Goal: Information Seeking & Learning: Learn about a topic

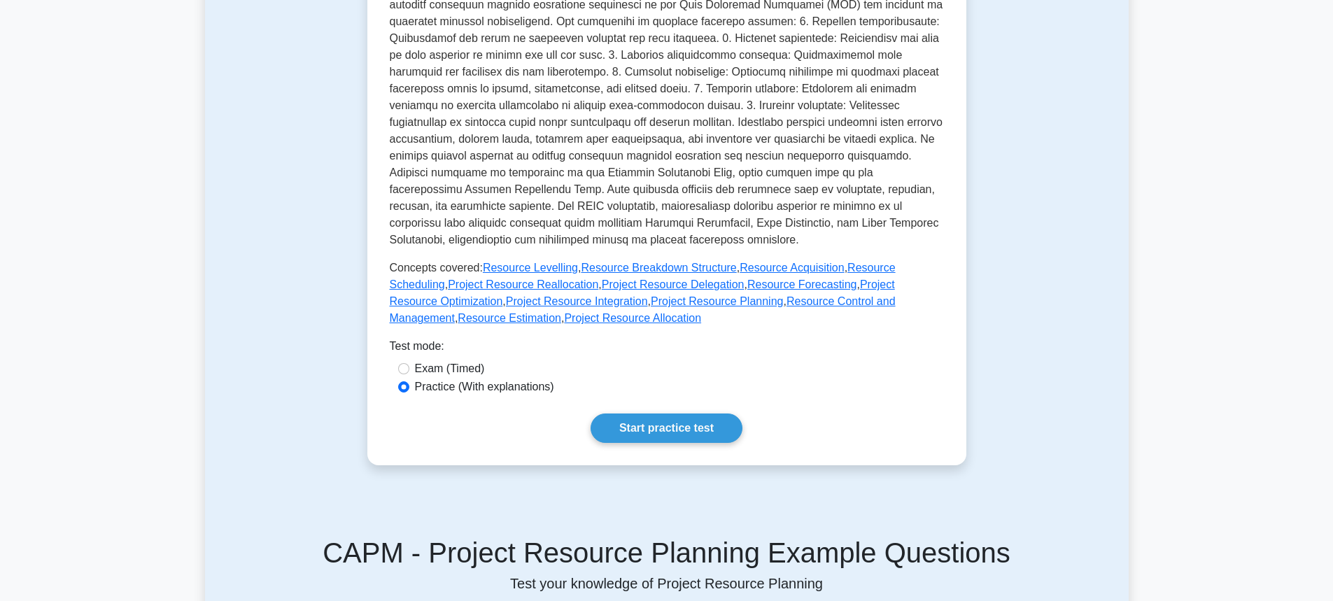
scroll to position [630, 0]
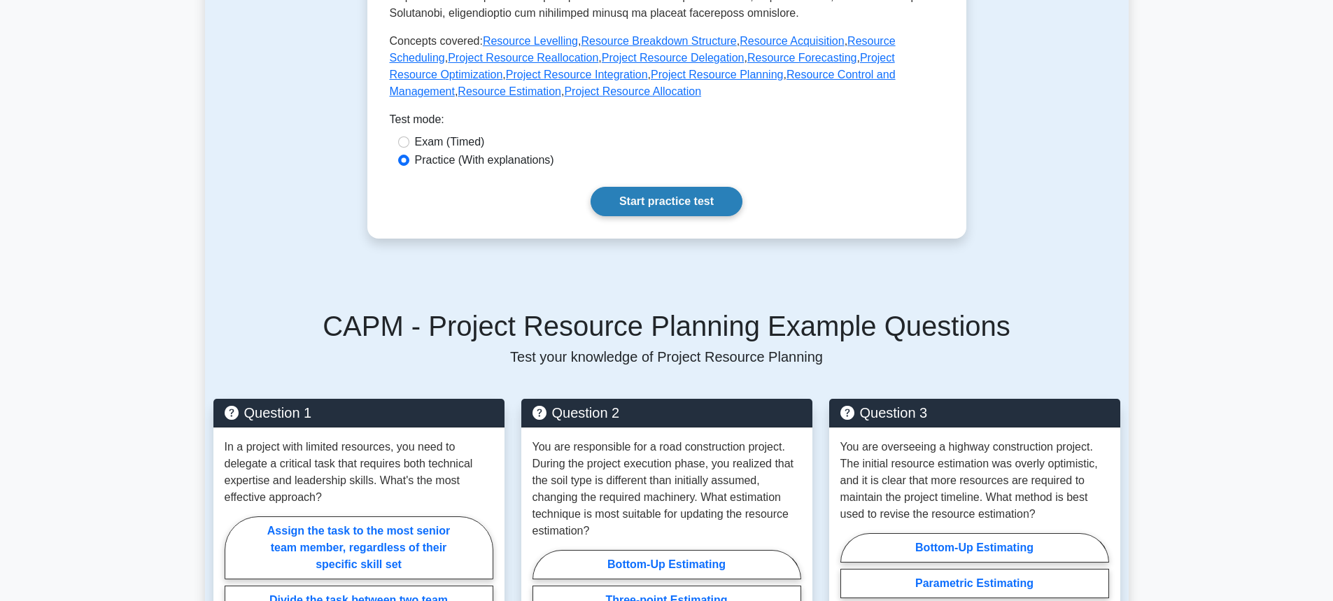
click at [695, 210] on link "Start practice test" at bounding box center [666, 201] width 152 height 29
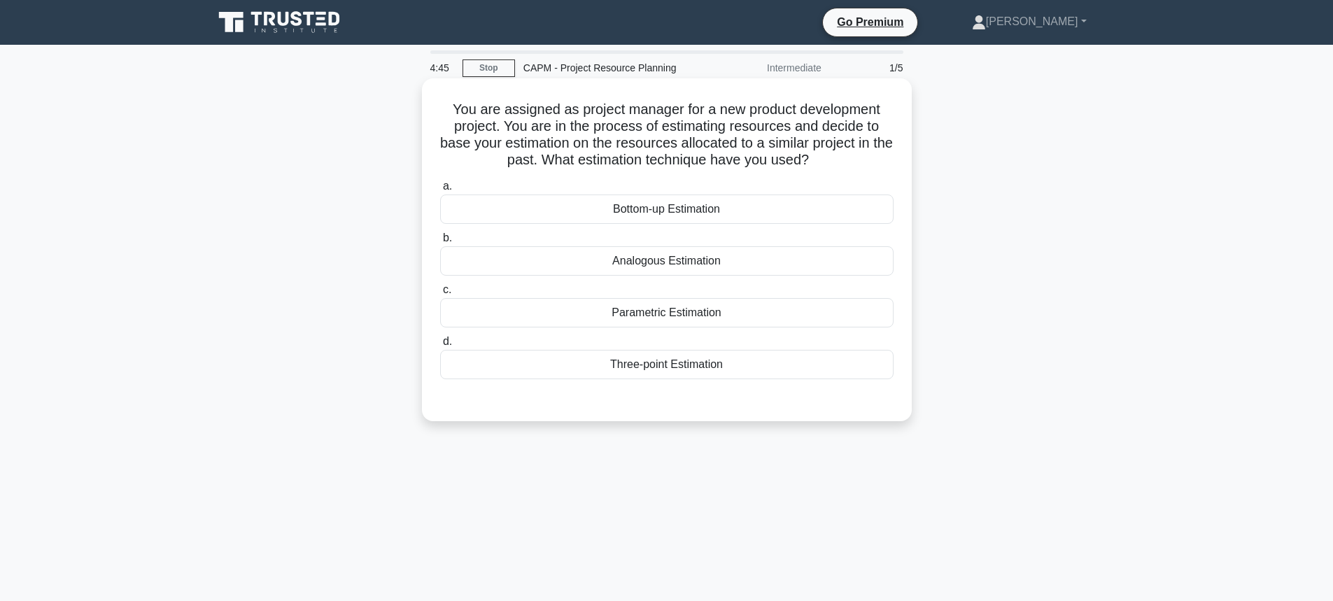
click at [686, 254] on div "Analogous Estimation" at bounding box center [666, 260] width 453 height 29
click at [440, 243] on input "b. Analogous Estimation" at bounding box center [440, 238] width 0 height 9
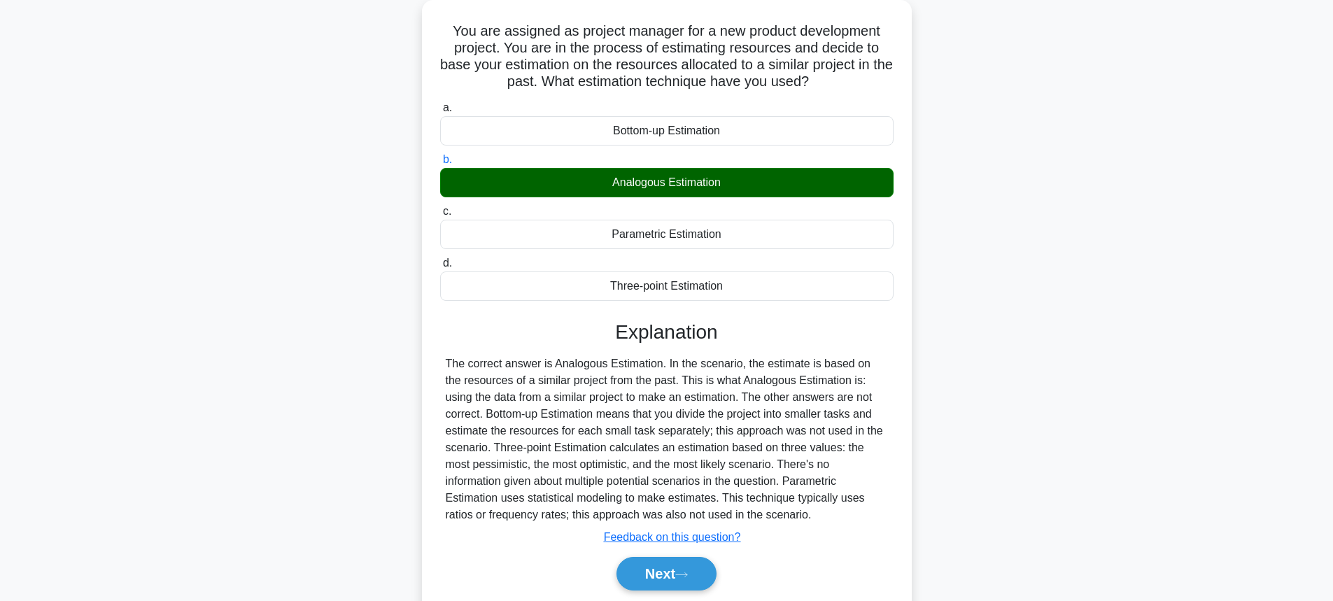
scroll to position [155, 0]
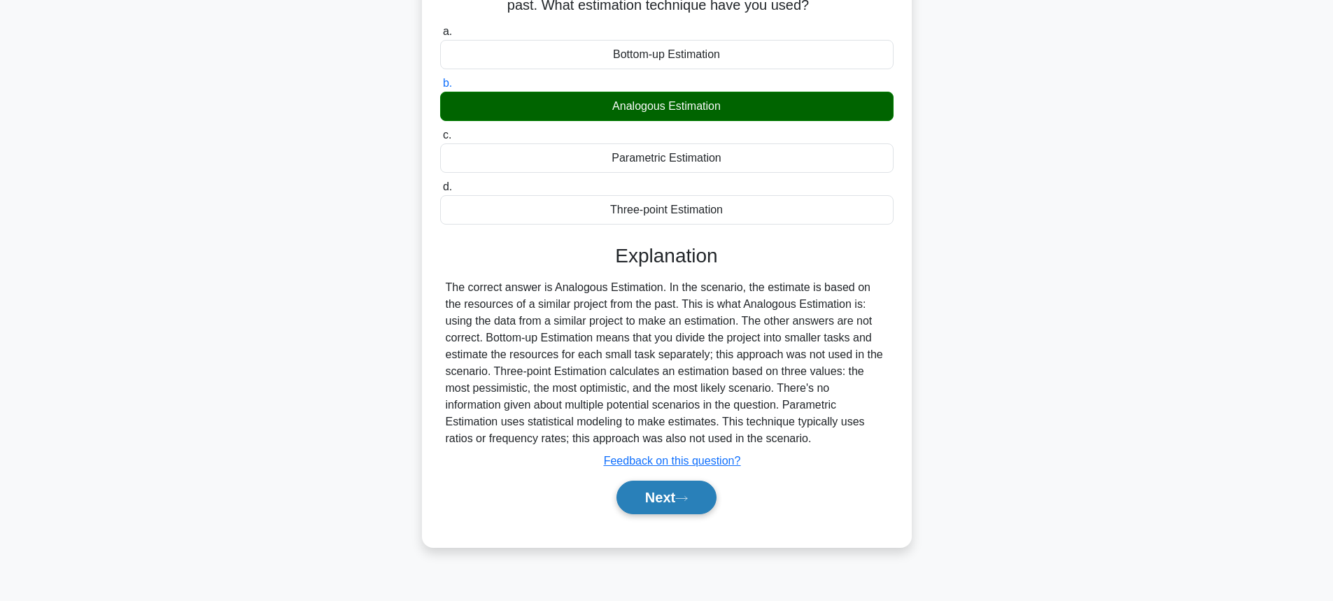
click at [675, 493] on button "Next" at bounding box center [666, 498] width 100 height 34
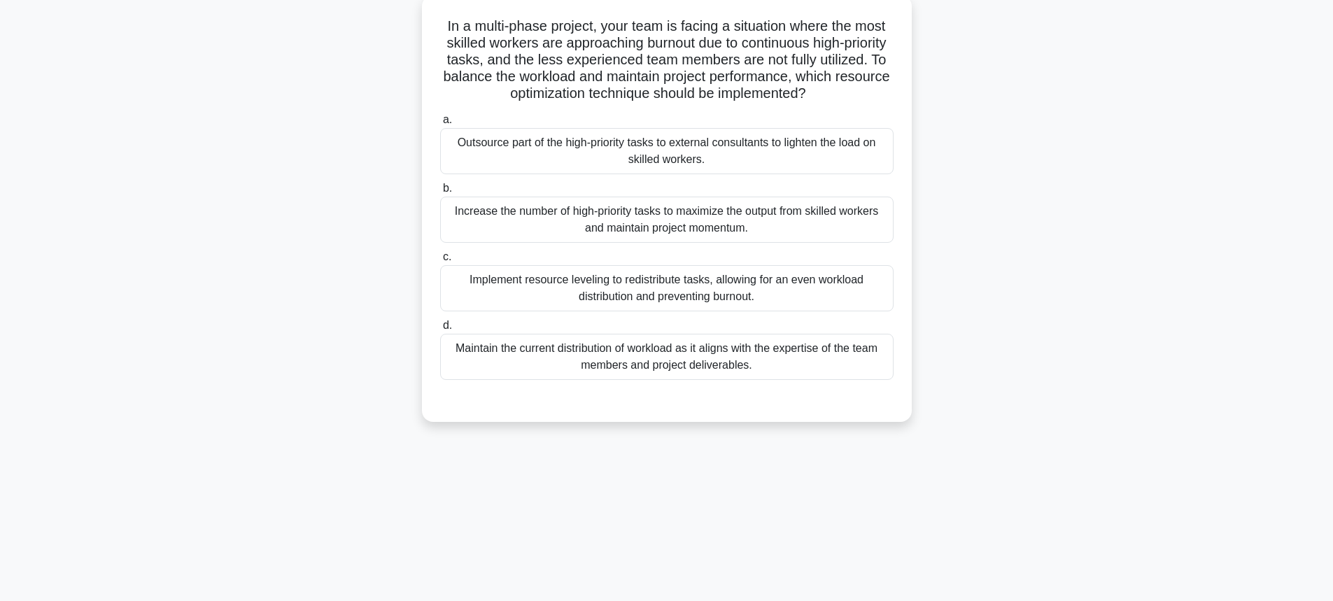
scroll to position [15, 0]
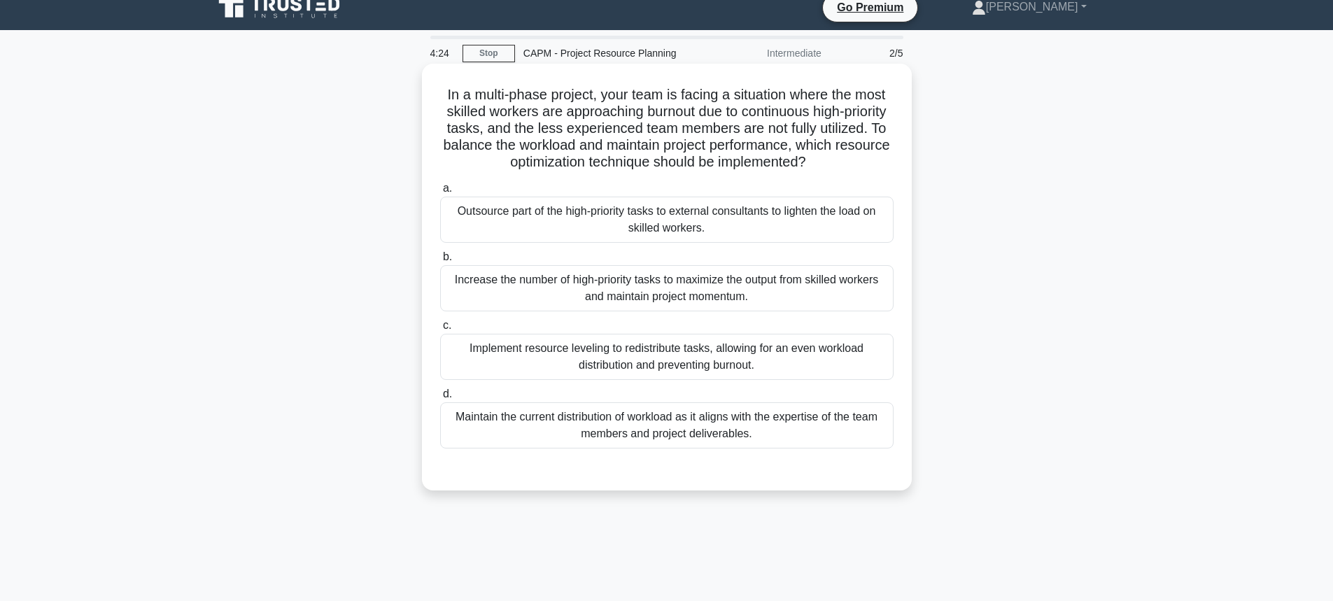
click at [656, 355] on div "Implement resource leveling to redistribute tasks, allowing for an even workloa…" at bounding box center [666, 357] width 453 height 46
click at [440, 330] on input "c. Implement resource leveling to redistribute tasks, allowing for an even work…" at bounding box center [440, 325] width 0 height 9
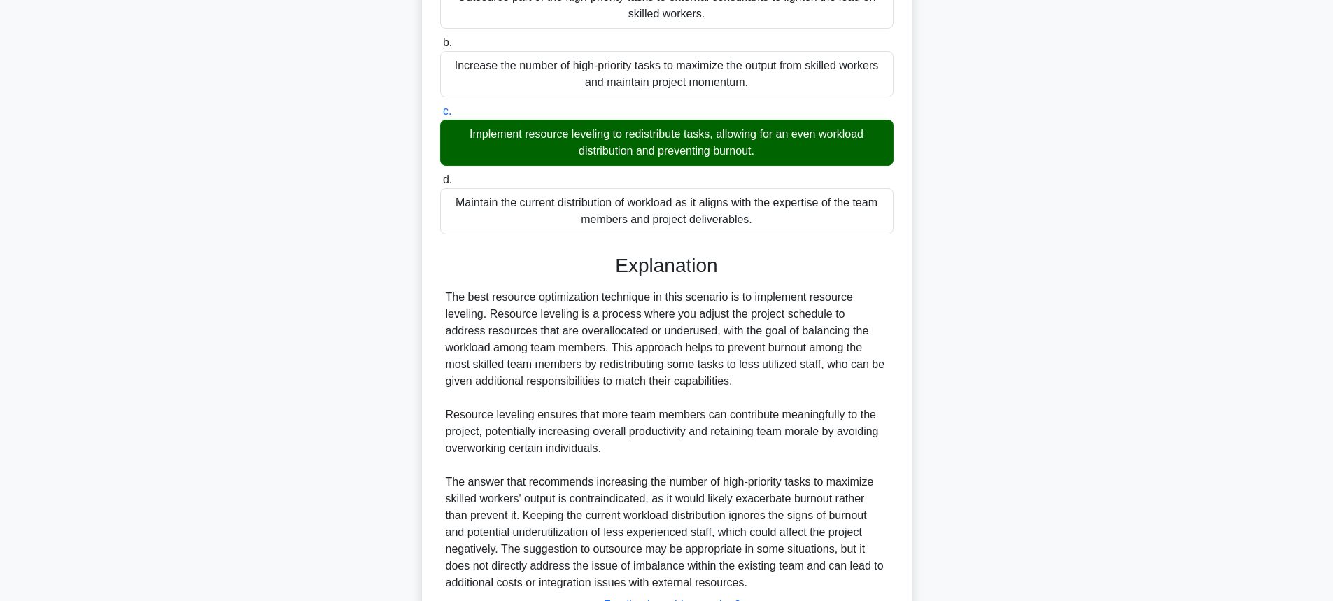
scroll to position [346, 0]
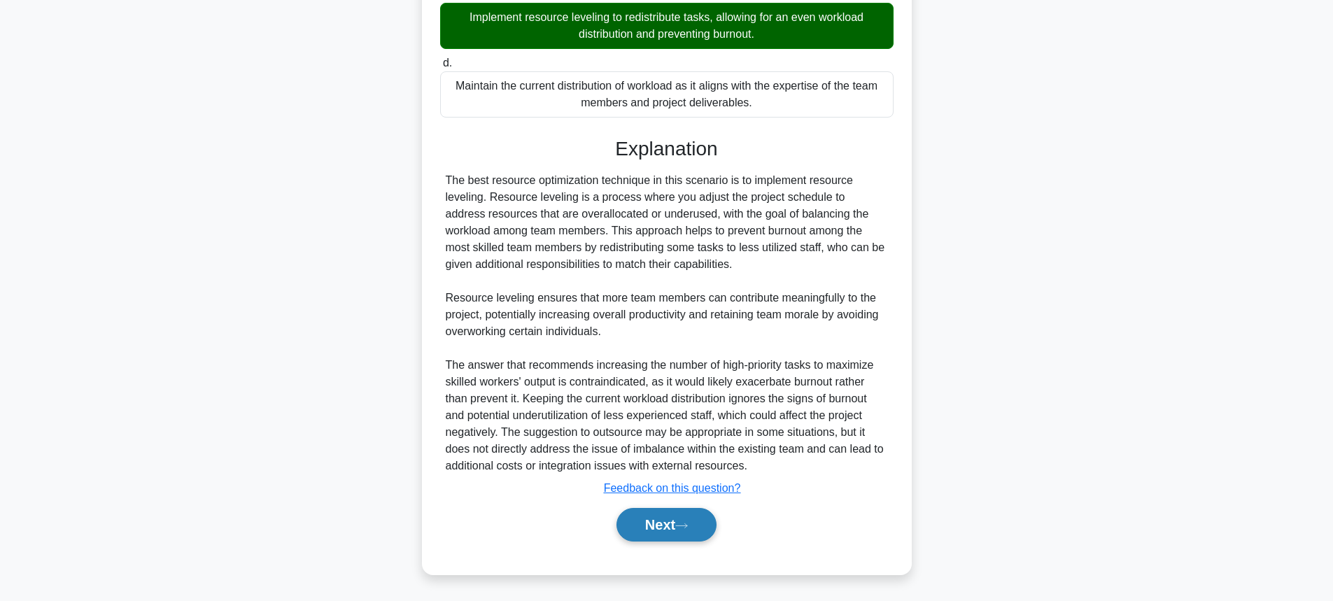
click at [674, 528] on button "Next" at bounding box center [666, 525] width 100 height 34
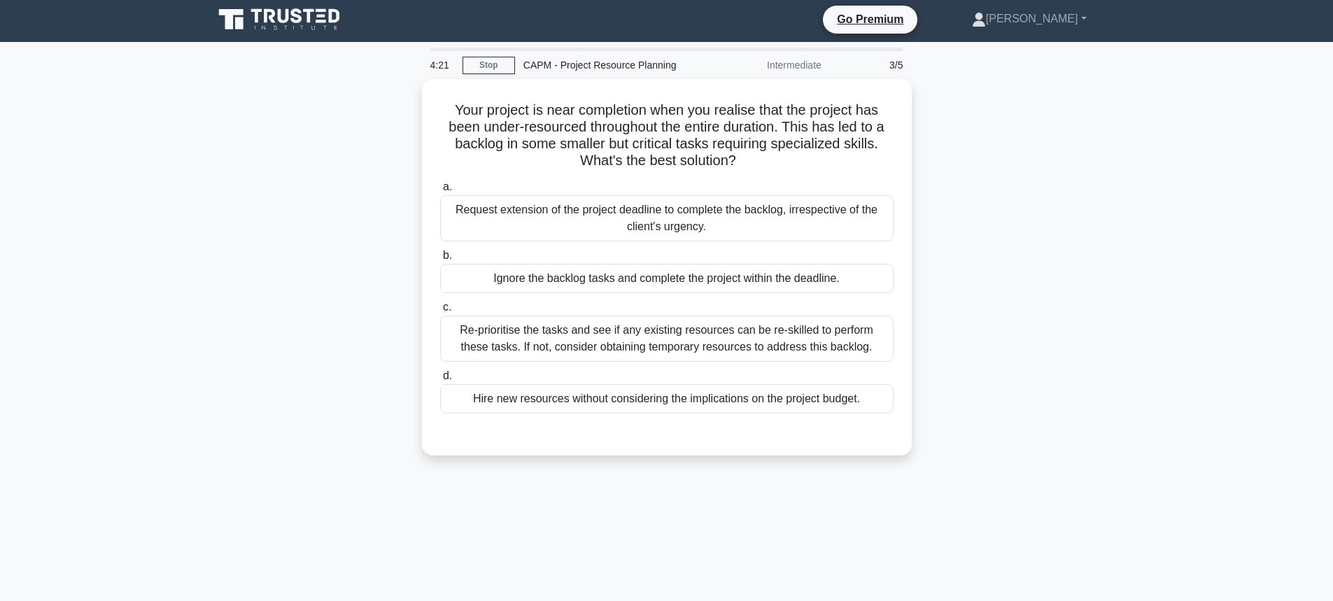
scroll to position [0, 0]
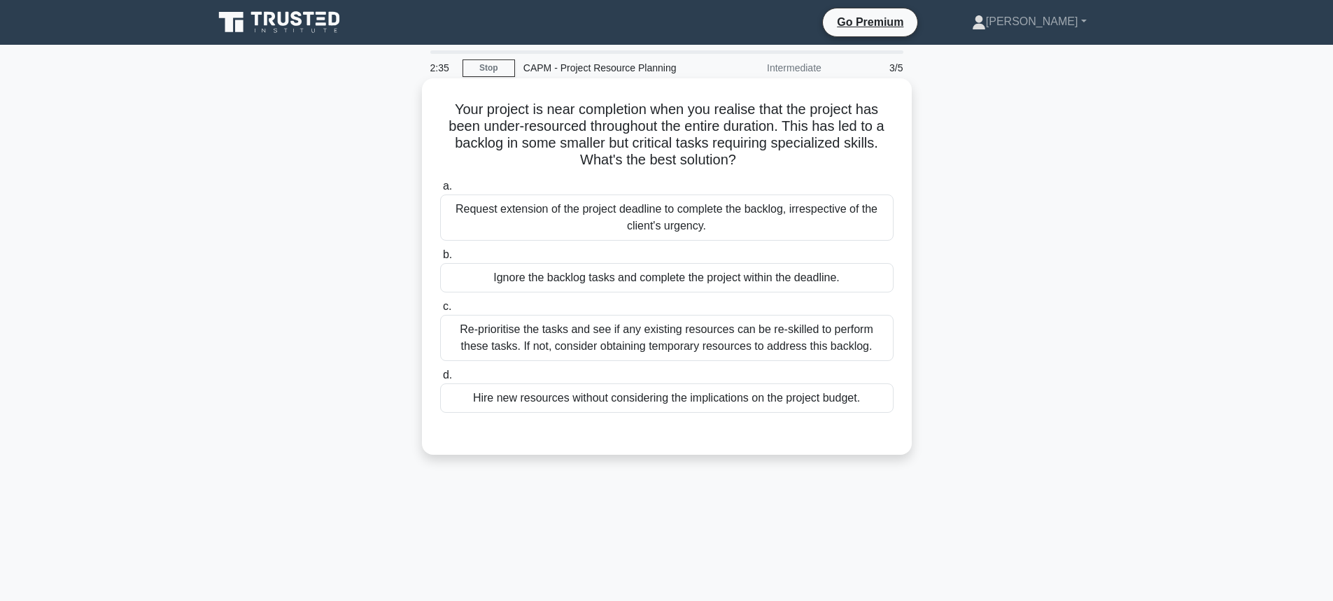
click at [600, 344] on div "Re-prioritise the tasks and see if any existing resources can be re-skilled to …" at bounding box center [666, 338] width 453 height 46
click at [440, 311] on input "c. Re-prioritise the tasks and see if any existing resources can be re-skilled …" at bounding box center [440, 306] width 0 height 9
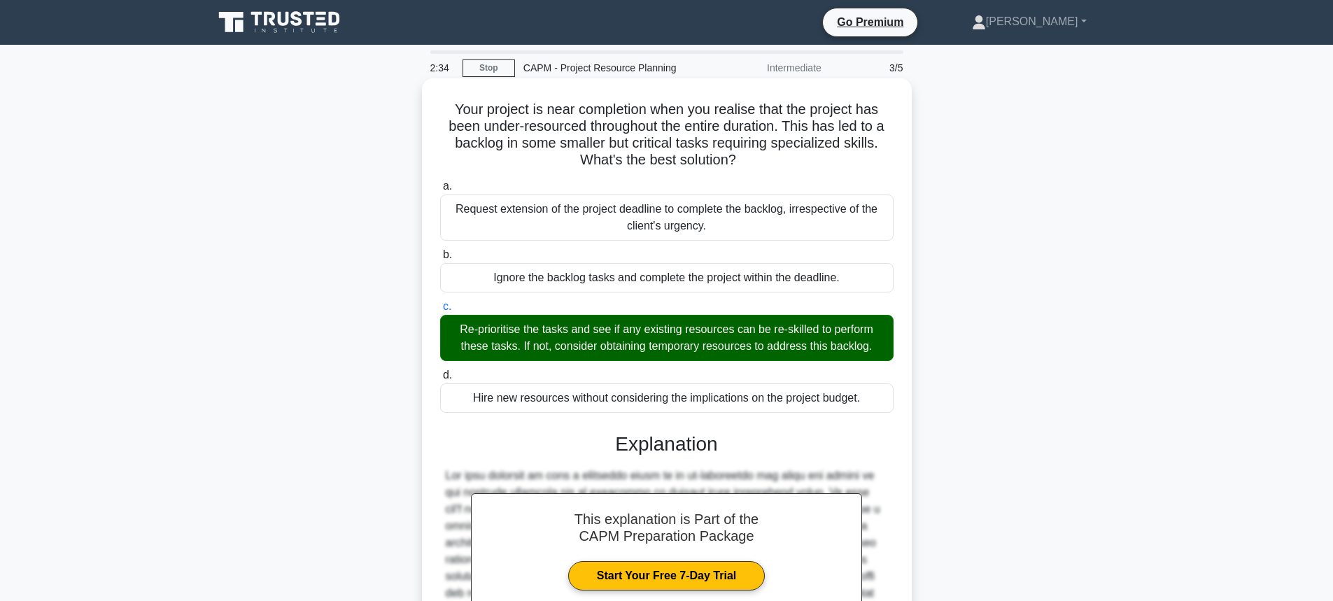
scroll to position [229, 0]
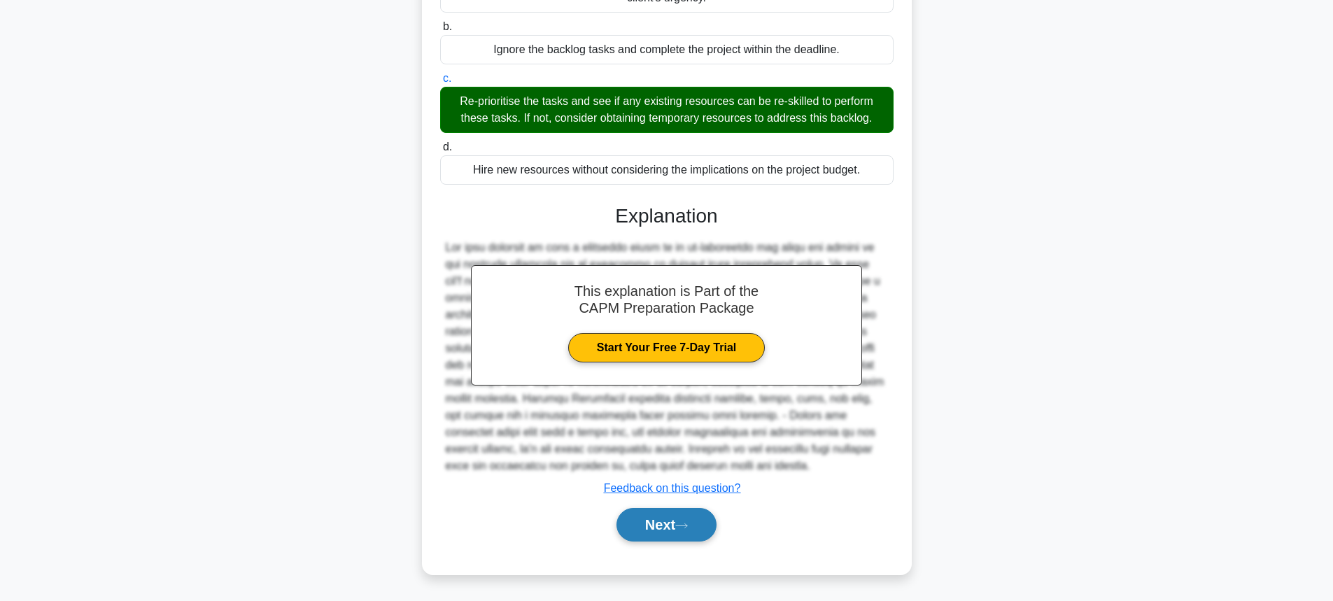
click at [654, 519] on button "Next" at bounding box center [666, 525] width 100 height 34
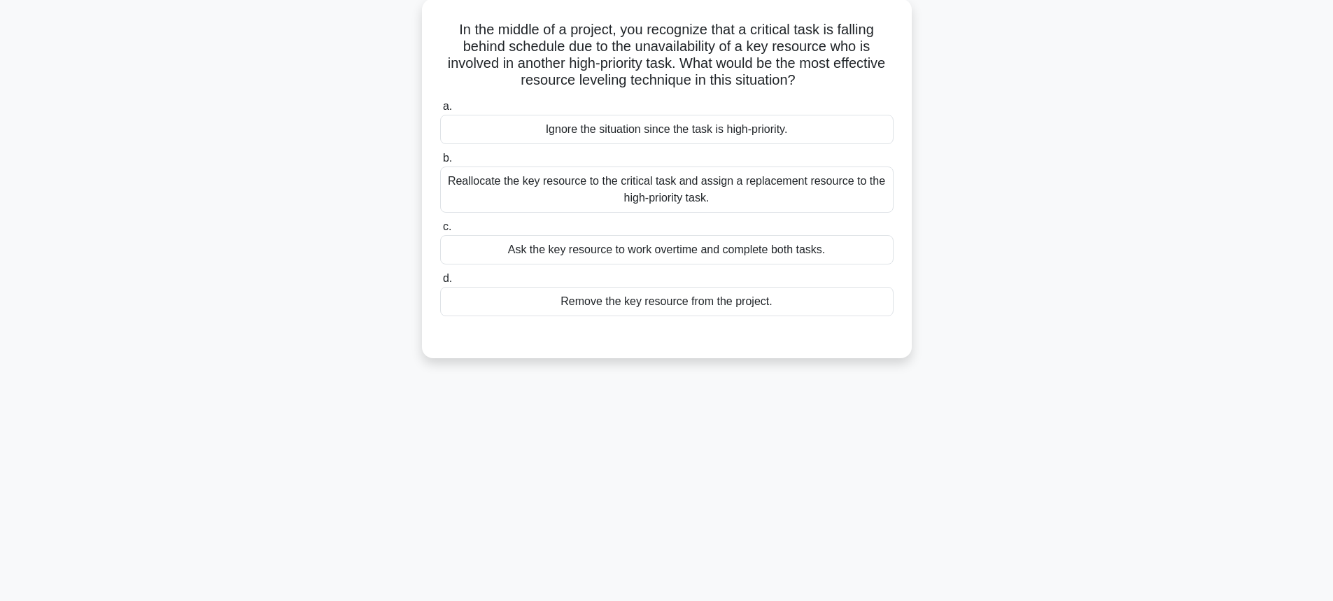
scroll to position [15, 0]
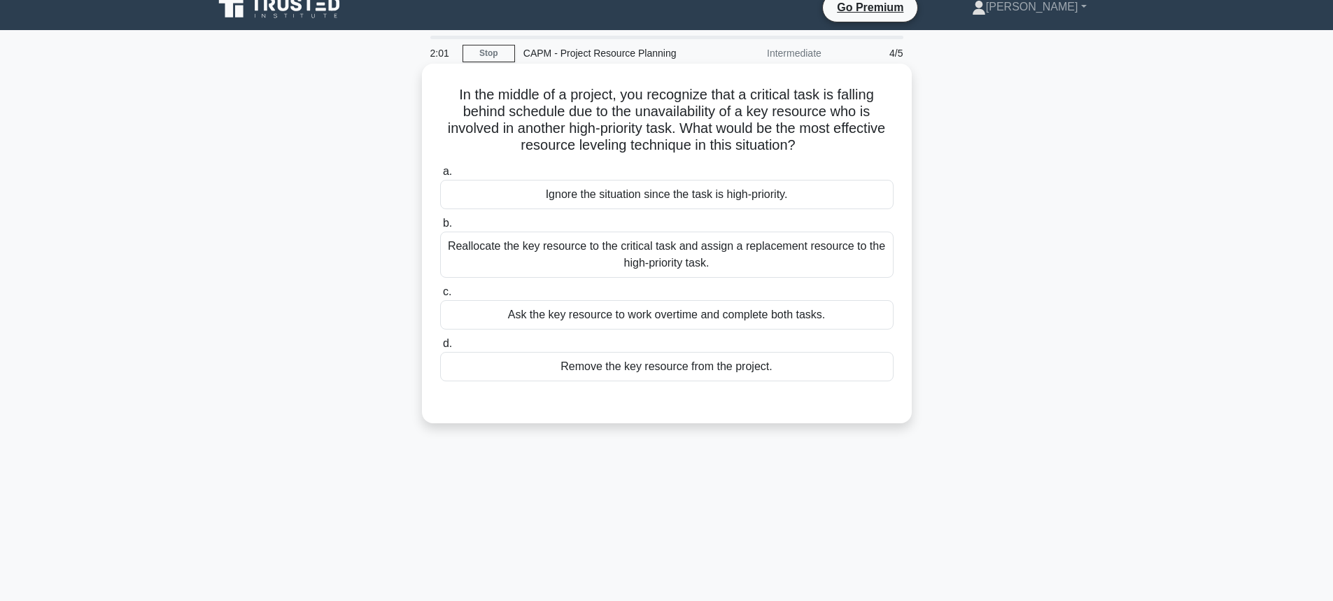
click at [628, 267] on div "Reallocate the key resource to the critical task and assign a replacement resou…" at bounding box center [666, 255] width 453 height 46
click at [440, 228] on input "b. Reallocate the key resource to the critical task and assign a replacement re…" at bounding box center [440, 223] width 0 height 9
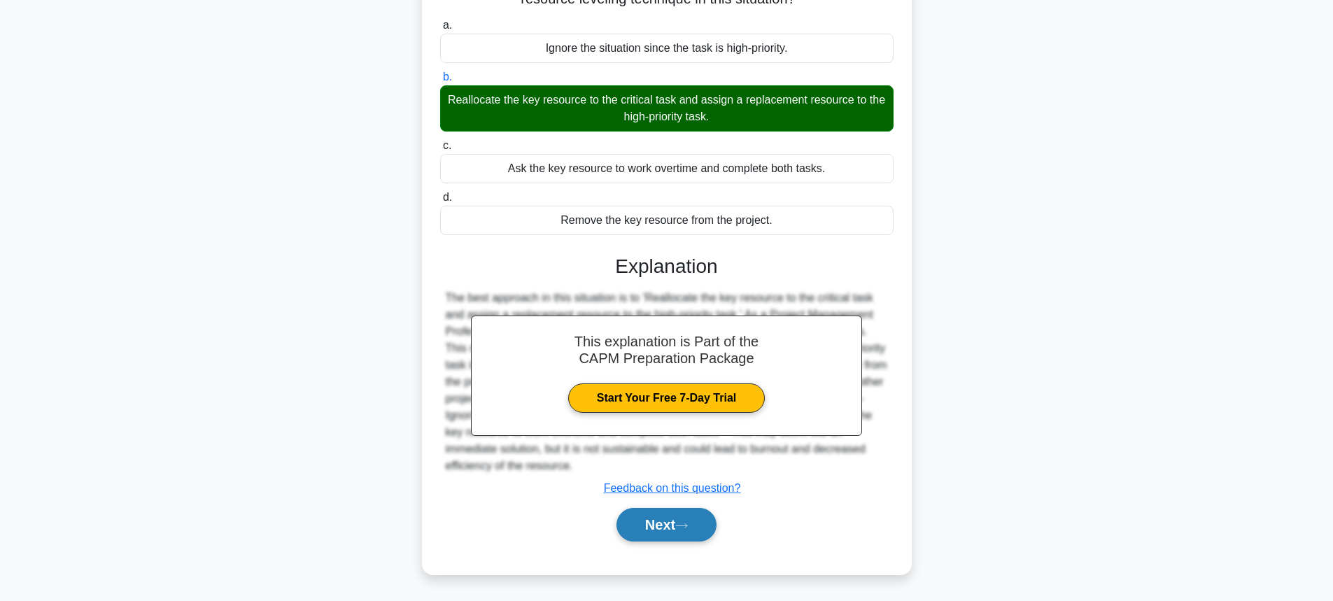
click at [691, 516] on button "Next" at bounding box center [666, 525] width 100 height 34
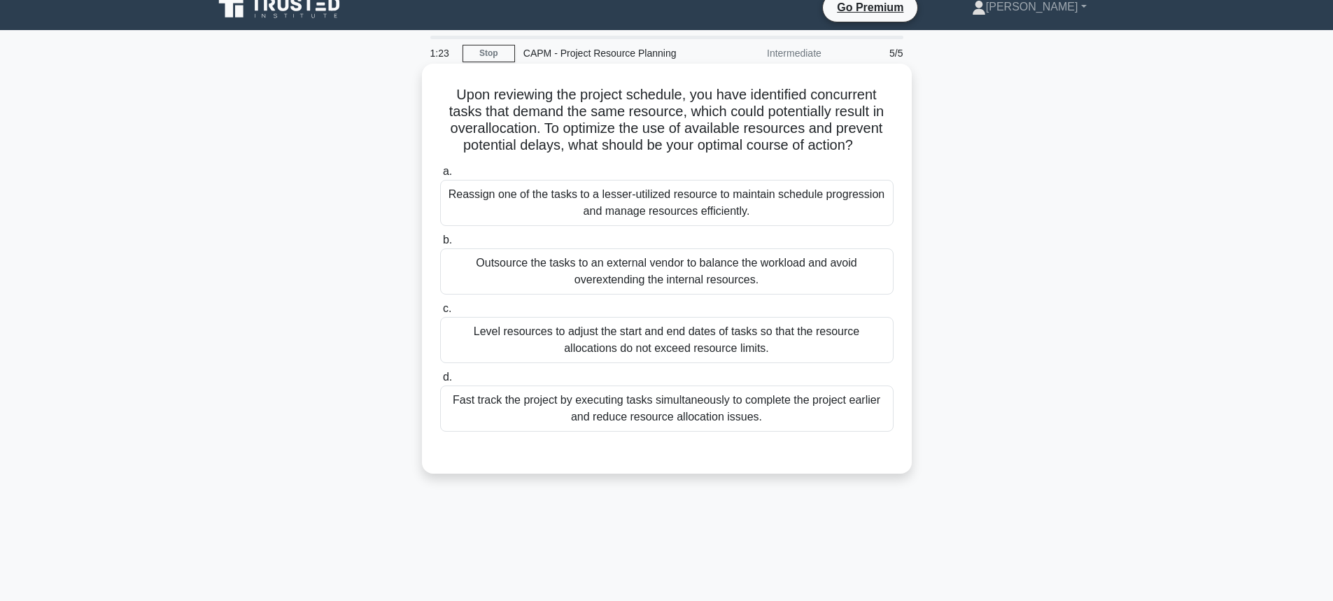
click at [604, 331] on div "Level resources to adjust the start and end dates of tasks so that the resource…" at bounding box center [666, 340] width 453 height 46
click at [440, 313] on input "c. Level resources to adjust the start and end dates of tasks so that the resou…" at bounding box center [440, 308] width 0 height 9
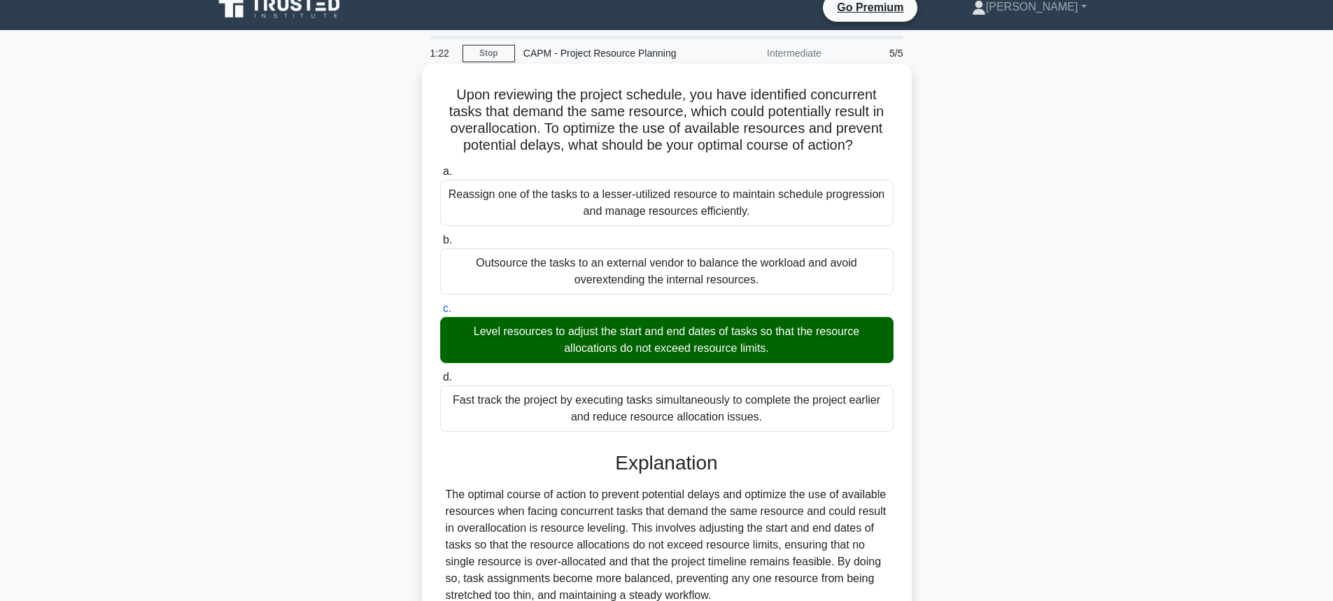
scroll to position [413, 0]
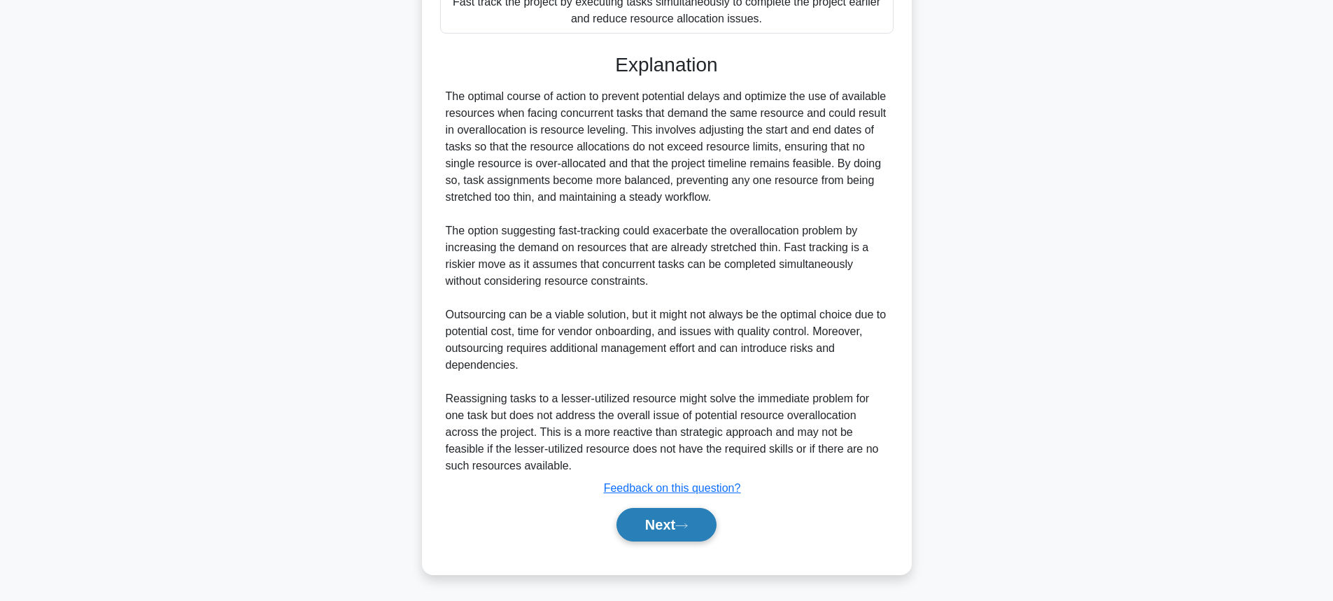
click at [704, 529] on button "Next" at bounding box center [666, 525] width 100 height 34
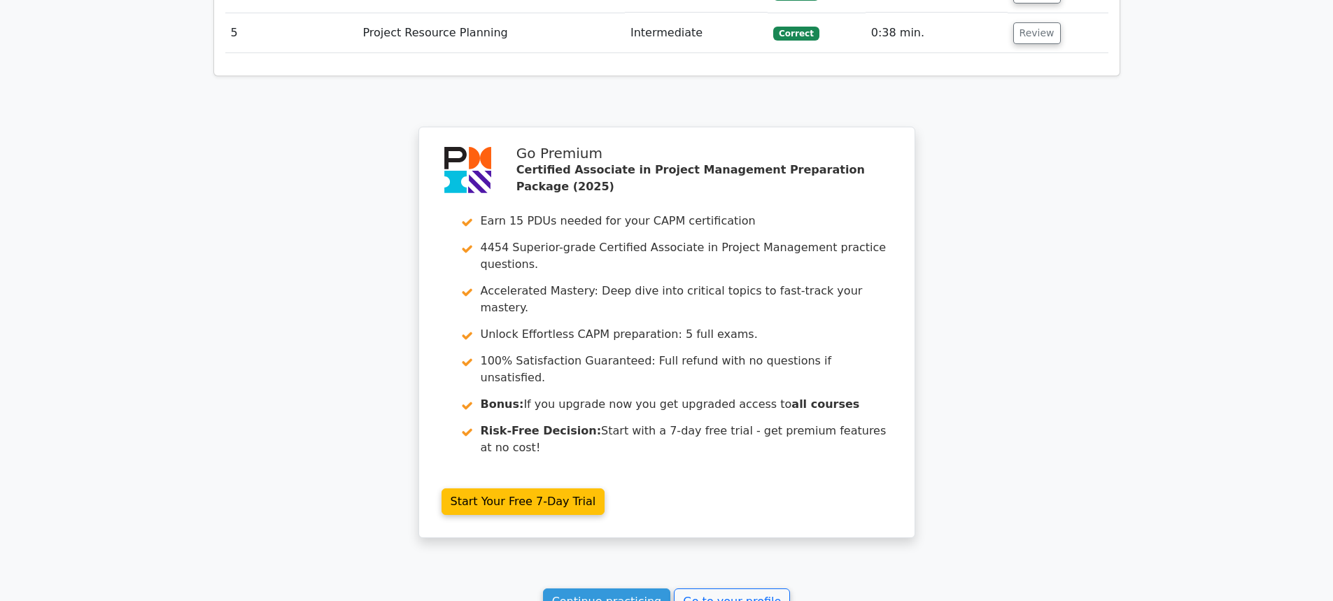
scroll to position [1959, 0]
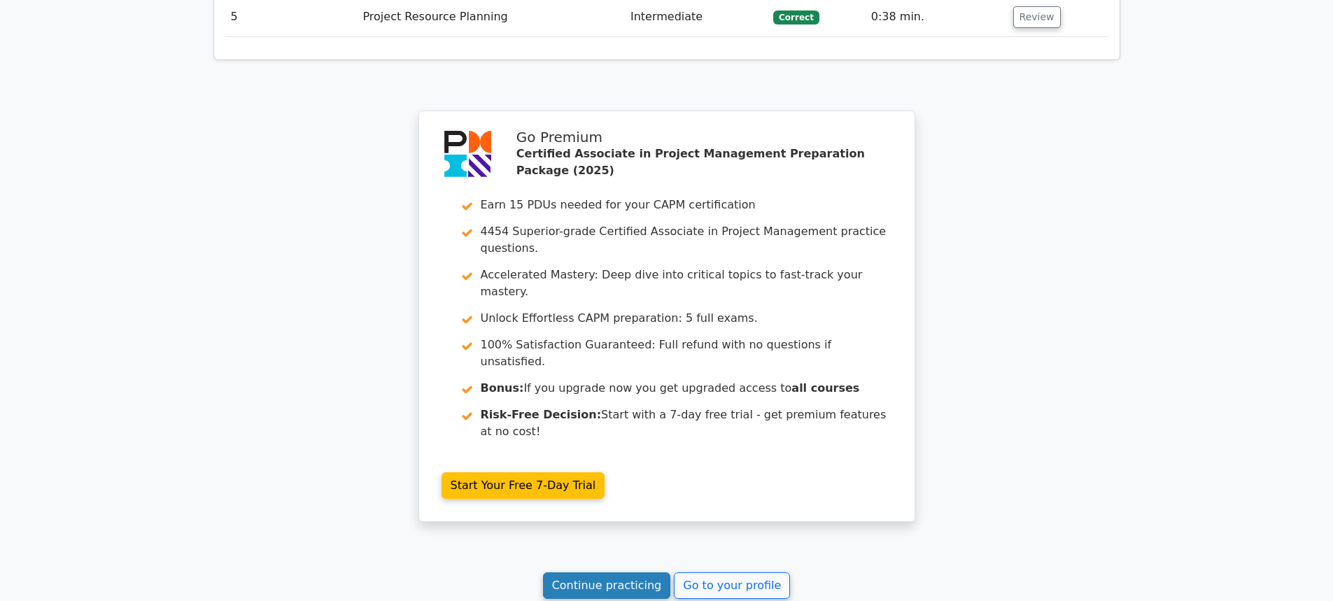
click at [604, 572] on link "Continue practicing" at bounding box center [607, 585] width 128 height 27
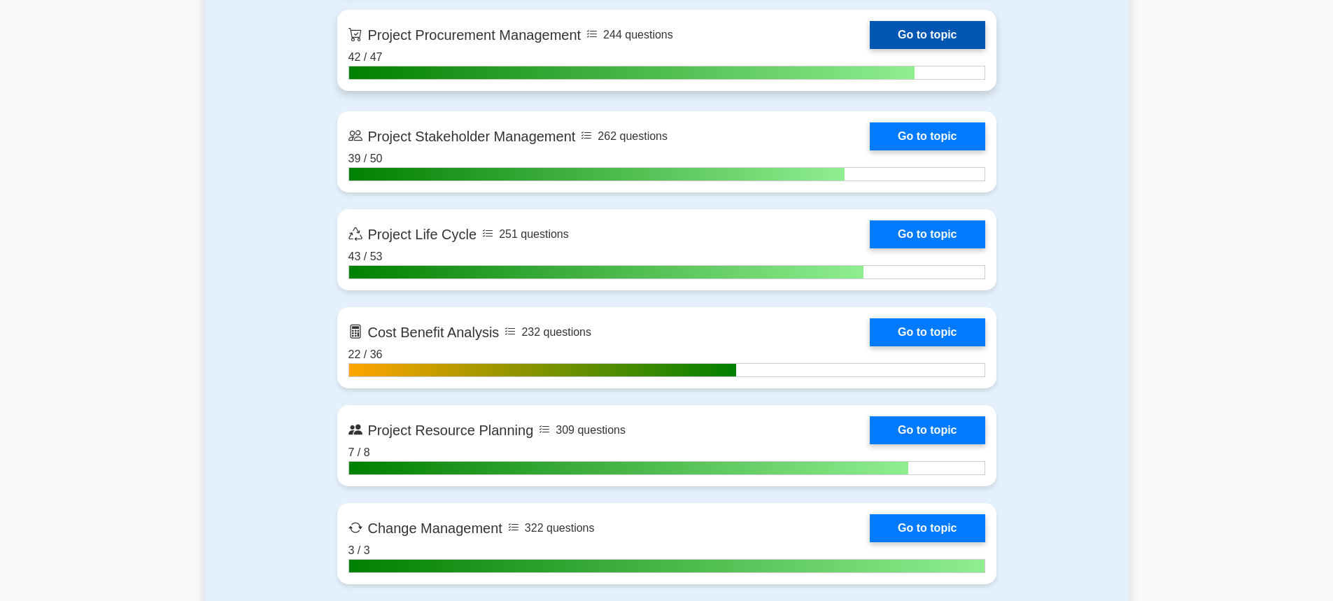
scroll to position [1819, 0]
